Goal: Find specific page/section: Find specific page/section

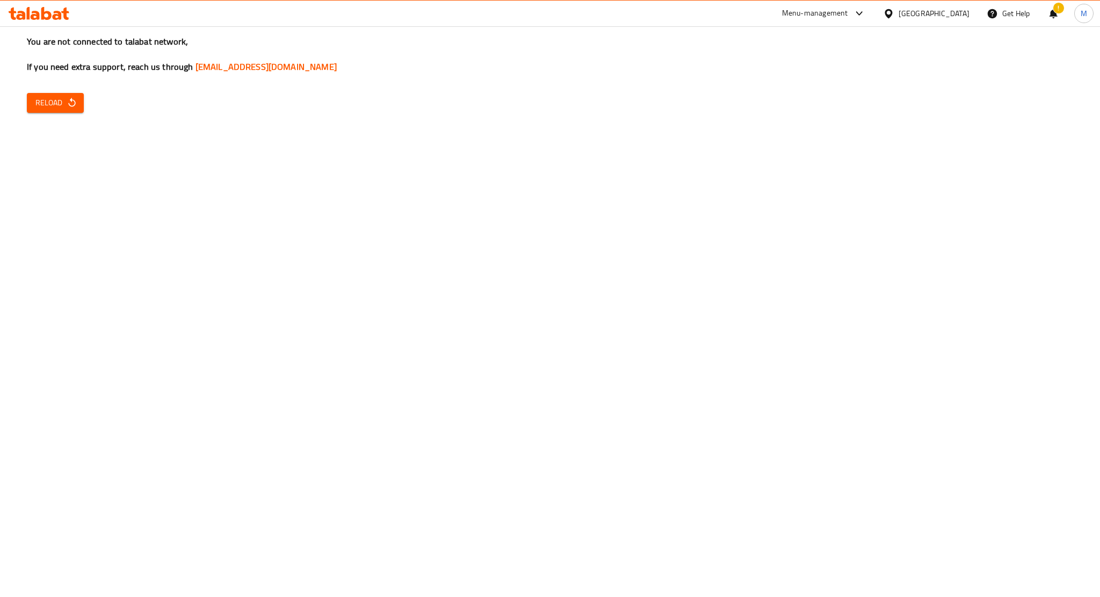
click at [77, 100] on button "Reload" at bounding box center [55, 103] width 57 height 20
drag, startPoint x: 24, startPoint y: 23, endPoint x: 355, endPoint y: 148, distance: 353.2
click at [325, 133] on div "​ Menu-management United Arab Emirates Get Help ! M Restaurants Management Bran…" at bounding box center [550, 311] width 1100 height 571
drag, startPoint x: 355, startPoint y: 148, endPoint x: 384, endPoint y: 143, distance: 29.9
click at [356, 148] on div "You are not connected to talabat network, If you need extra support, reach us t…" at bounding box center [550, 298] width 1100 height 597
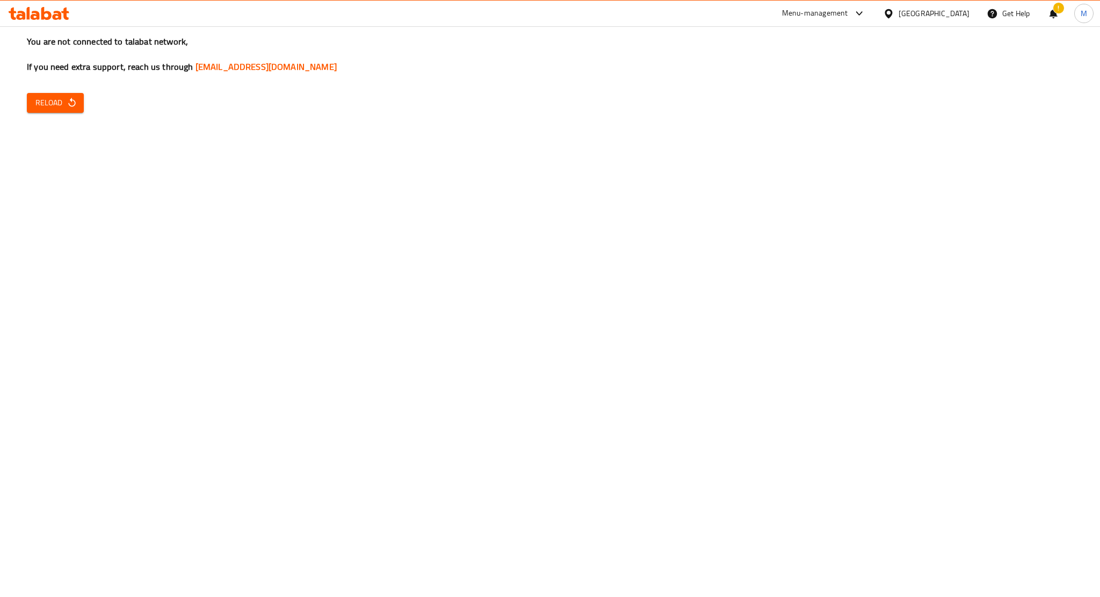
click at [859, 6] on div "Menu-management" at bounding box center [824, 14] width 101 height 26
click at [37, 108] on span "Reload" at bounding box center [55, 102] width 40 height 13
click at [179, 117] on div "You are not connected to talabat network, If you need extra support, reach us t…" at bounding box center [550, 298] width 1100 height 597
click at [533, 449] on div "You are not connected to talabat network, If you need extra support, reach us t…" at bounding box center [550, 298] width 1100 height 597
click at [73, 98] on icon "button" at bounding box center [72, 102] width 11 height 11
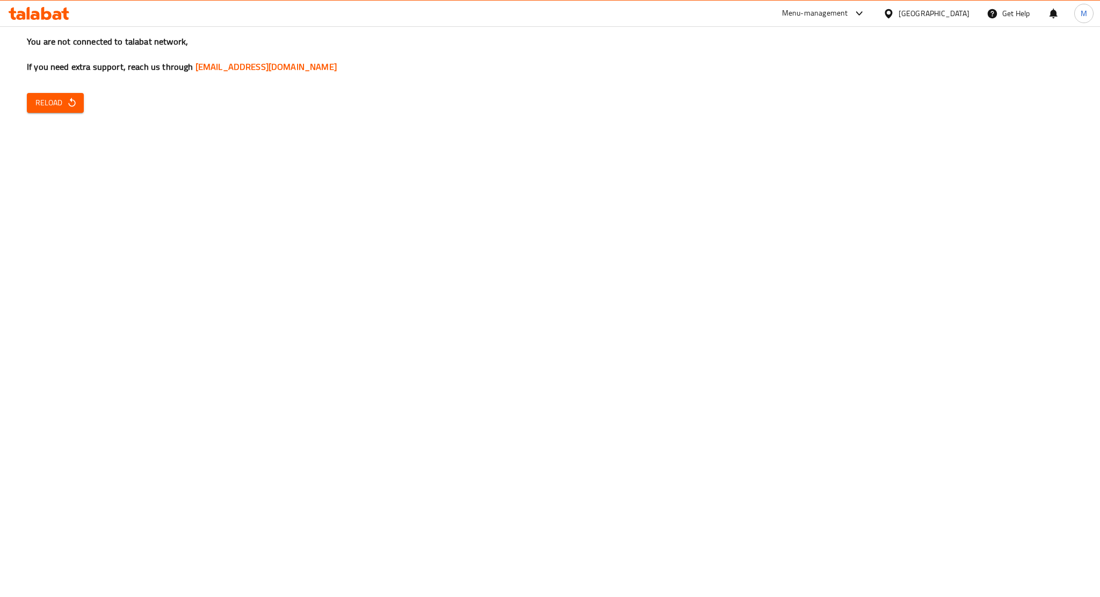
click at [44, 9] on icon at bounding box center [46, 13] width 10 height 13
drag, startPoint x: 42, startPoint y: 23, endPoint x: 53, endPoint y: 26, distance: 10.7
click at [42, 22] on div at bounding box center [39, 13] width 78 height 21
click at [69, 17] on icon at bounding box center [39, 13] width 61 height 13
click at [60, 103] on span "Reload" at bounding box center [55, 102] width 40 height 13
